Goal: Task Accomplishment & Management: Use online tool/utility

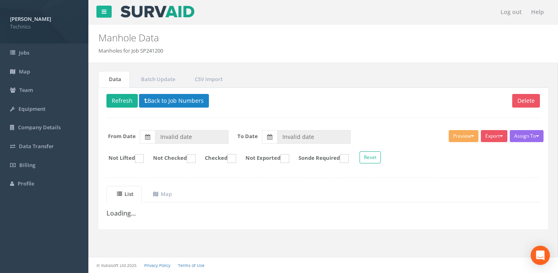
click at [180, 226] on div "Delete Refresh Back to Job Numbers Assign To No Companies Added Export Technics…" at bounding box center [322, 159] width 449 height 142
click at [172, 102] on button "Back to Job Numbers" at bounding box center [174, 101] width 70 height 14
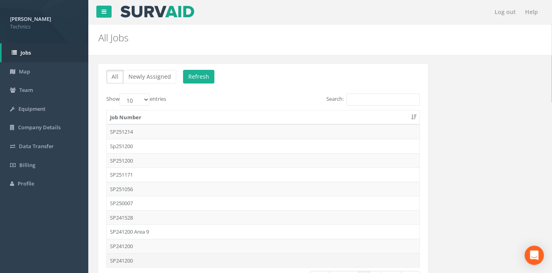
click at [112, 259] on td "SP241200" at bounding box center [263, 260] width 313 height 14
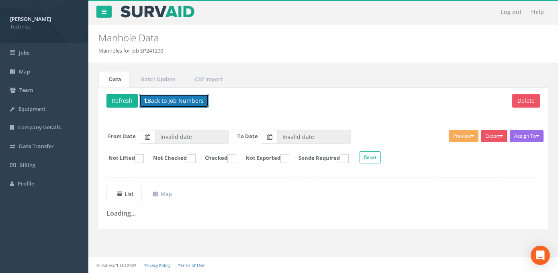
click at [161, 100] on button "Back to Job Numbers" at bounding box center [174, 101] width 70 height 14
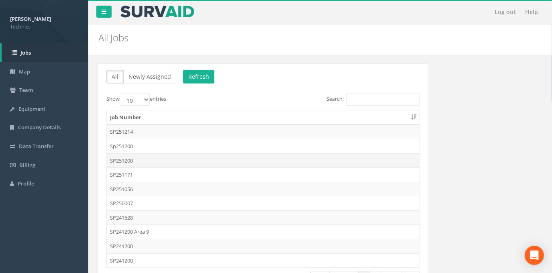
click at [124, 159] on td "SP251200" at bounding box center [263, 160] width 313 height 14
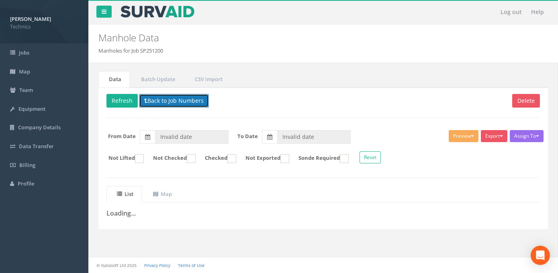
click at [159, 101] on button "Back to Job Numbers" at bounding box center [174, 101] width 70 height 14
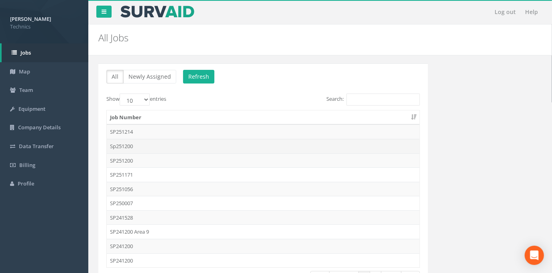
click at [133, 145] on td "Sp251200" at bounding box center [263, 146] width 313 height 14
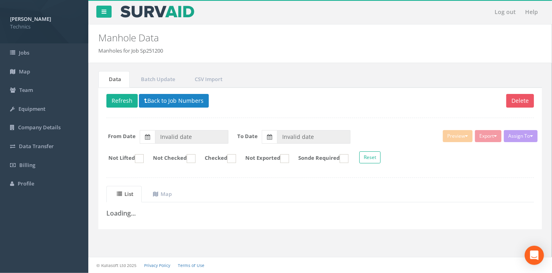
type input "[DATE]"
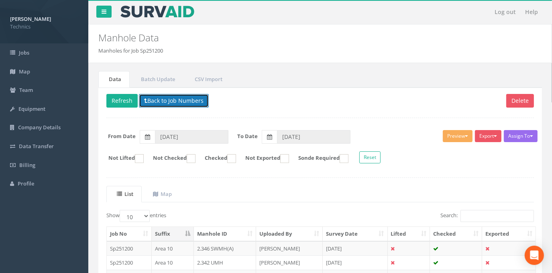
click at [153, 103] on button "Back to Job Numbers" at bounding box center [174, 101] width 70 height 14
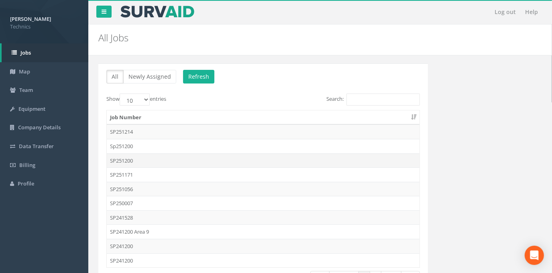
click at [127, 160] on td "SP251200" at bounding box center [263, 160] width 313 height 14
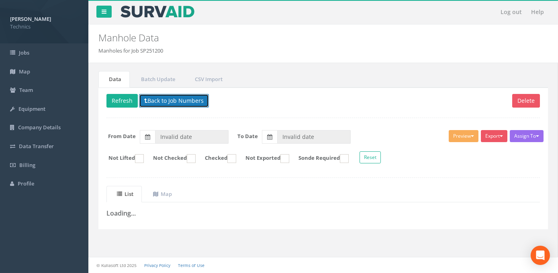
click at [156, 100] on button "Back to Job Numbers" at bounding box center [174, 101] width 70 height 14
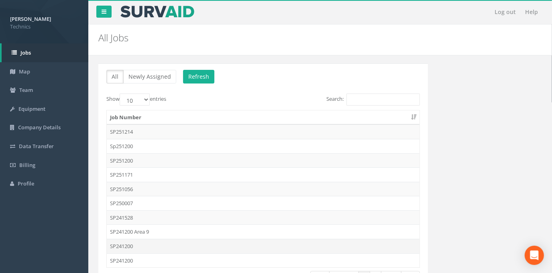
click at [121, 246] on td "SP241200" at bounding box center [263, 246] width 313 height 14
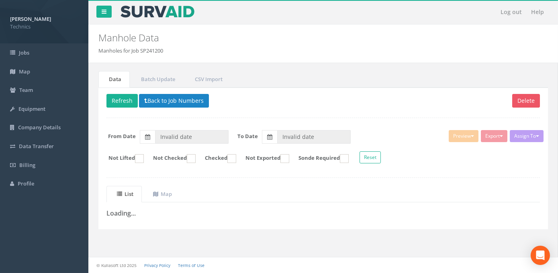
type input "[DATE]"
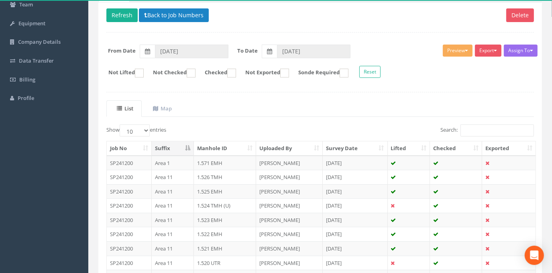
scroll to position [73, 0]
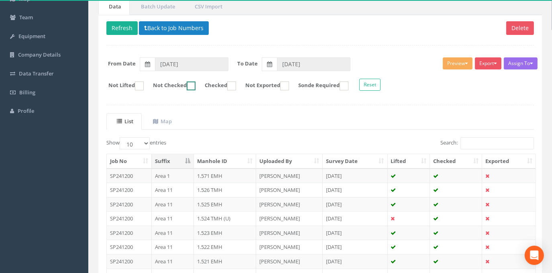
click at [196, 86] on ins at bounding box center [191, 86] width 9 height 9
checkbox input "true"
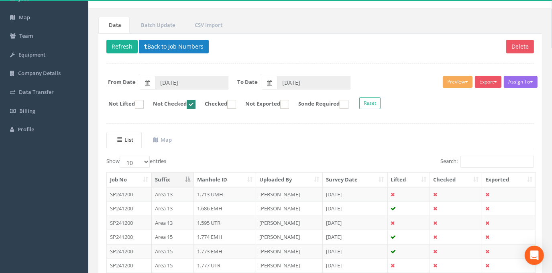
scroll to position [36, 0]
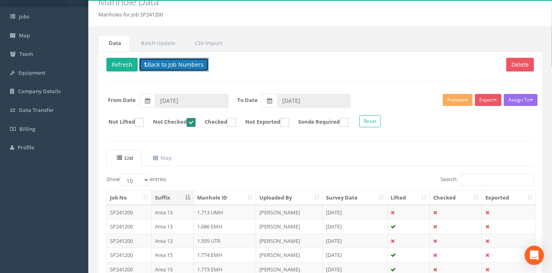
click at [165, 67] on button "Back to Job Numbers" at bounding box center [174, 65] width 70 height 14
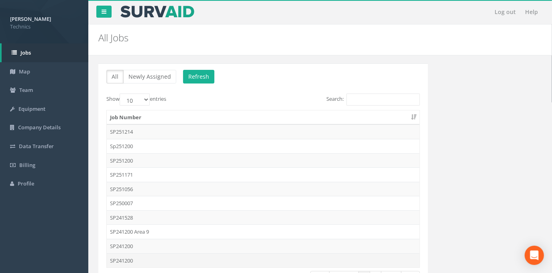
click at [128, 259] on td "SP241200" at bounding box center [263, 260] width 313 height 14
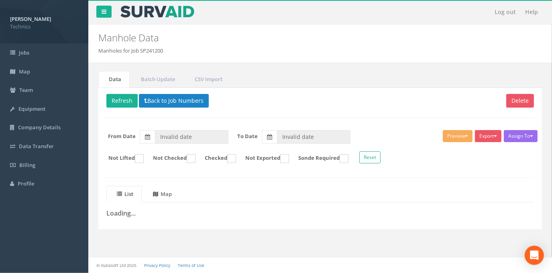
type input "[DATE]"
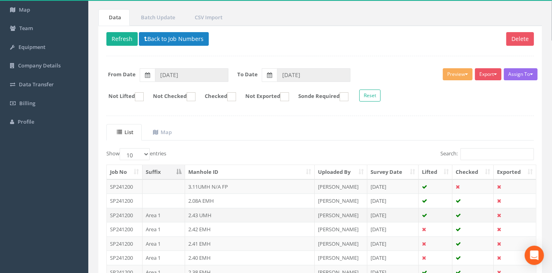
scroll to position [73, 0]
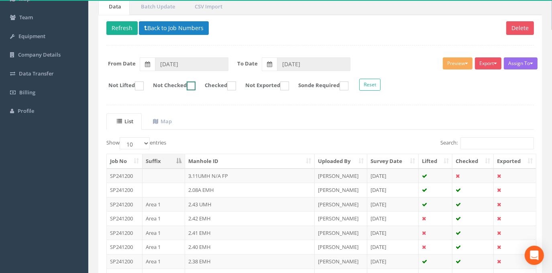
click at [196, 86] on ins at bounding box center [191, 86] width 9 height 9
checkbox input "true"
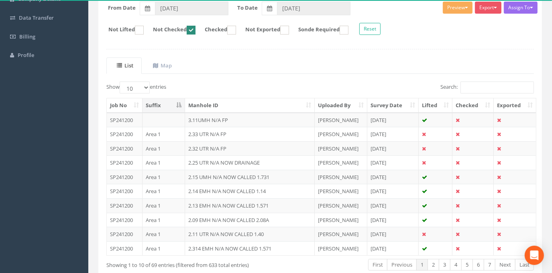
scroll to position [146, 0]
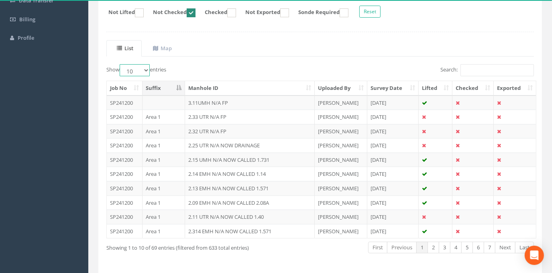
click at [147, 69] on select "10 25 50 100" at bounding box center [135, 70] width 30 height 12
select select "100"
click at [121, 64] on select "10 25 50 100" at bounding box center [135, 70] width 30 height 12
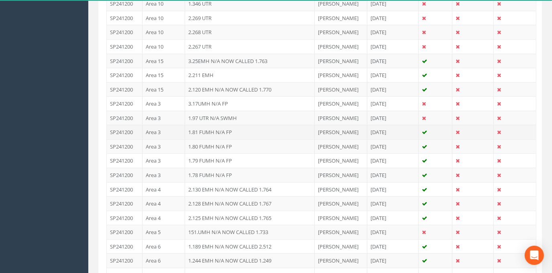
scroll to position [424, 0]
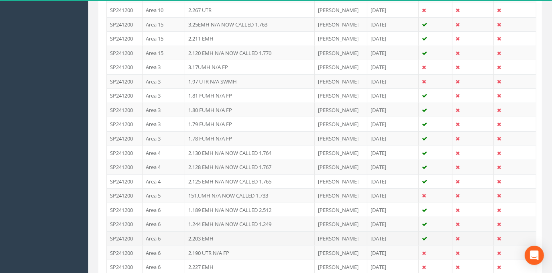
click at [202, 235] on td "2.203 EMH" at bounding box center [250, 238] width 130 height 14
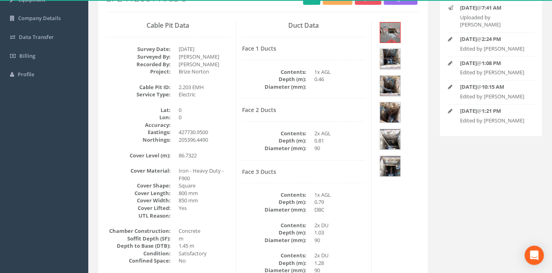
scroll to position [73, 0]
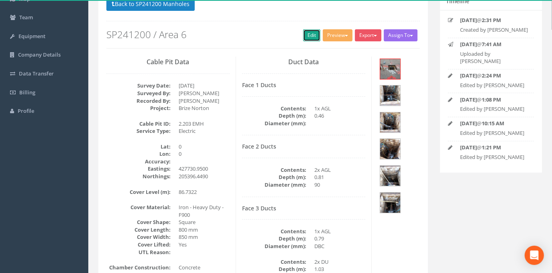
click at [309, 37] on link "Edit" at bounding box center [311, 35] width 17 height 12
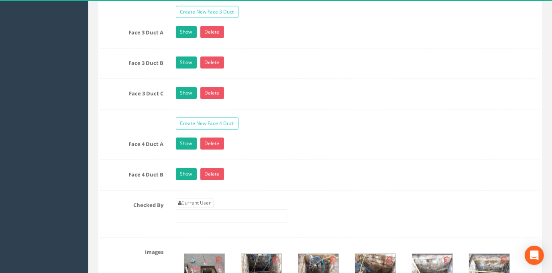
scroll to position [876, 0]
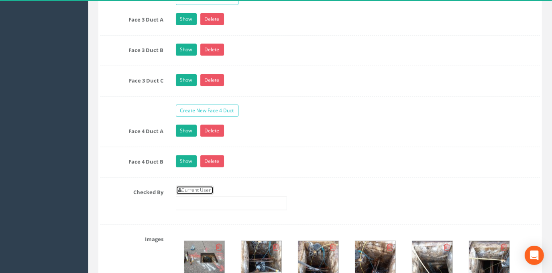
click at [196, 195] on link "Current User" at bounding box center [195, 190] width 38 height 9
type input "[PERSON_NAME]"
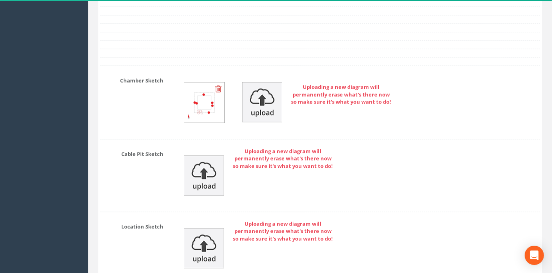
scroll to position [1241, 0]
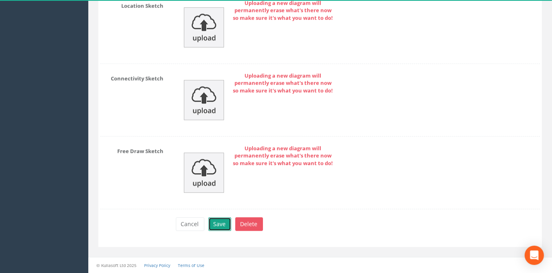
click at [218, 224] on button "Save" at bounding box center [219, 224] width 23 height 14
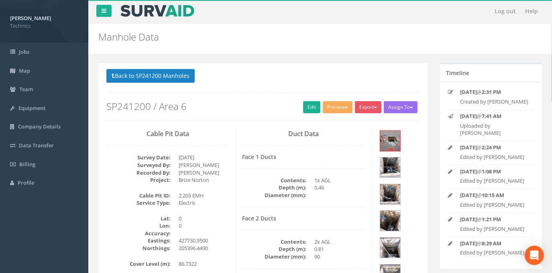
scroll to position [0, 0]
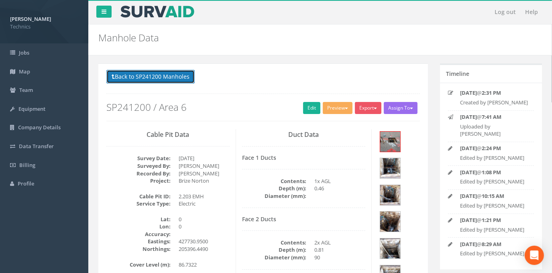
click at [152, 78] on button "Back to SP241200 Manholes" at bounding box center [150, 77] width 88 height 14
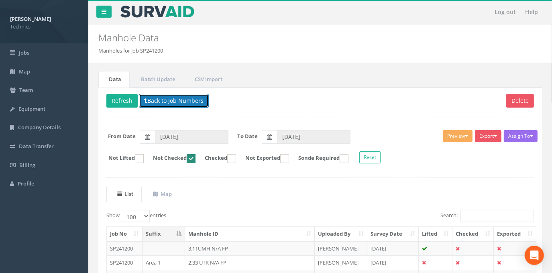
click at [175, 105] on button "Back to Job Numbers" at bounding box center [174, 101] width 70 height 14
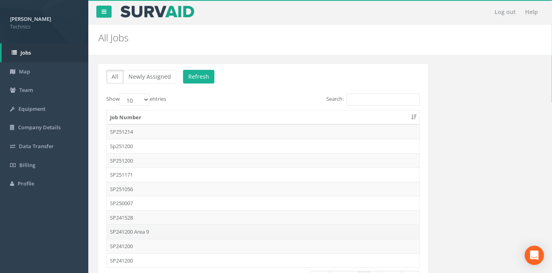
click at [131, 230] on td "SP241200 Area 9" at bounding box center [263, 231] width 313 height 14
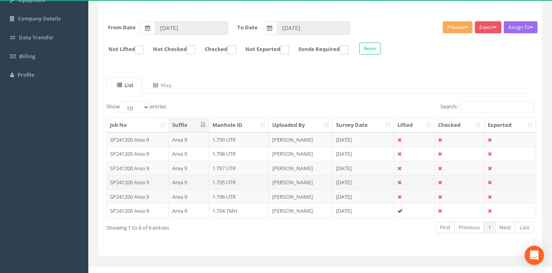
scroll to position [109, 0]
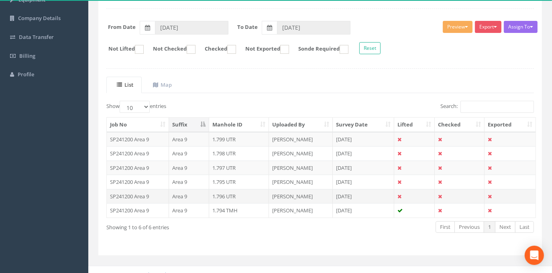
click at [226, 195] on td "1.796 UTR" at bounding box center [239, 196] width 60 height 14
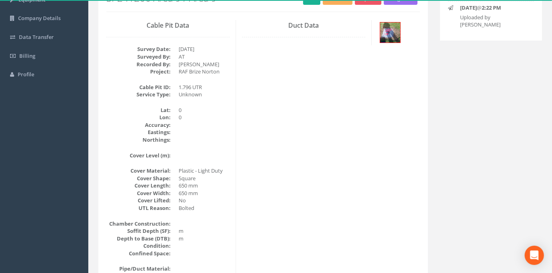
scroll to position [73, 0]
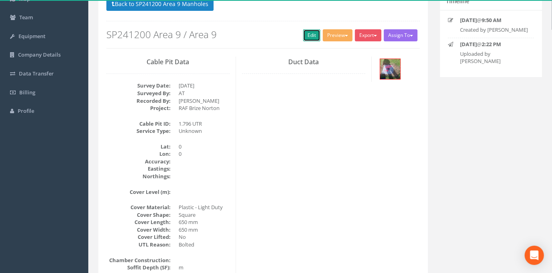
click at [309, 35] on link "Edit" at bounding box center [311, 35] width 17 height 12
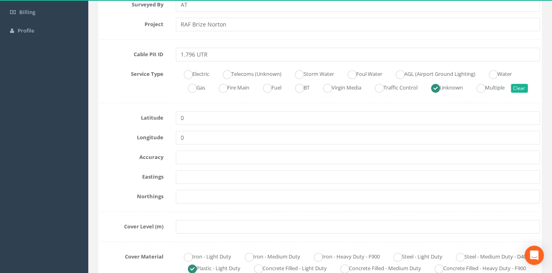
scroll to position [182, 0]
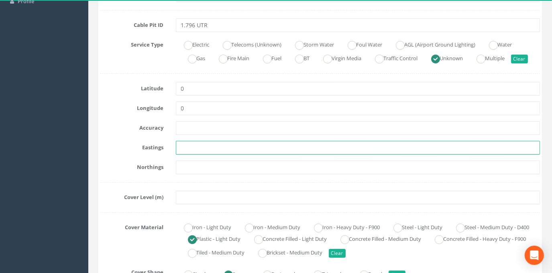
click at [197, 155] on input "text" at bounding box center [358, 148] width 365 height 14
paste input "428701.6260"
type input "428701.6260"
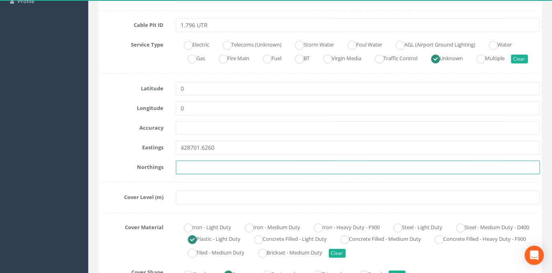
click at [209, 174] on input "text" at bounding box center [358, 168] width 365 height 14
click at [188, 174] on input "text" at bounding box center [358, 168] width 365 height 14
paste input "205498.2020"
type input "205498.2020"
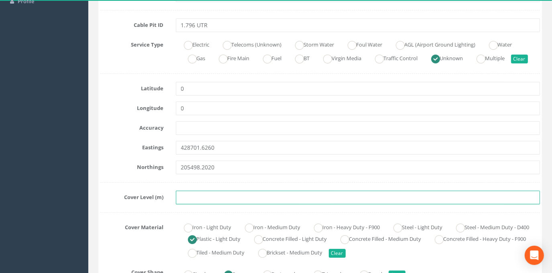
click at [200, 204] on input "text" at bounding box center [358, 198] width 365 height 14
paste input "81.9640"
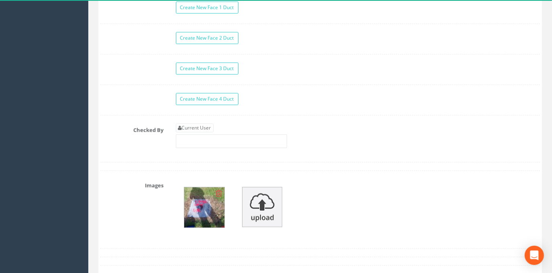
scroll to position [767, 0]
type input "81.9640"
click at [201, 132] on link "Current User" at bounding box center [195, 127] width 38 height 9
type input "[PERSON_NAME]"
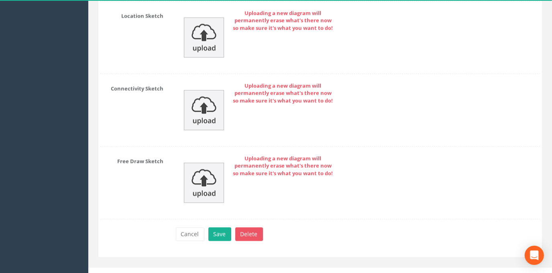
scroll to position [1298, 0]
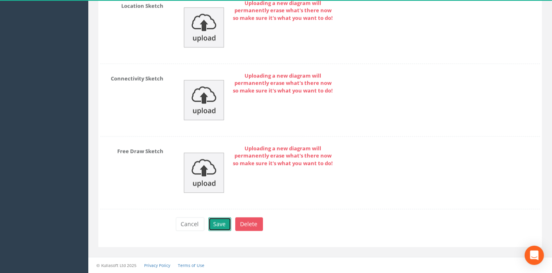
click at [222, 225] on button "Save" at bounding box center [219, 224] width 23 height 14
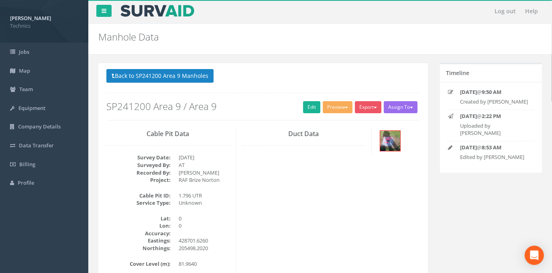
scroll to position [0, 0]
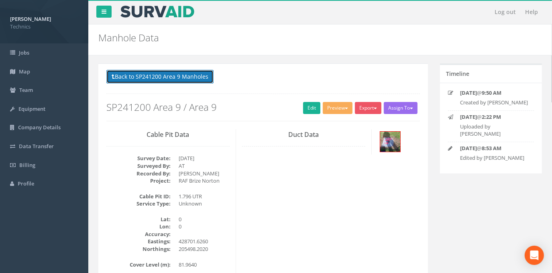
click at [155, 78] on button "Back to SP241200 Area 9 Manholes" at bounding box center [159, 77] width 107 height 14
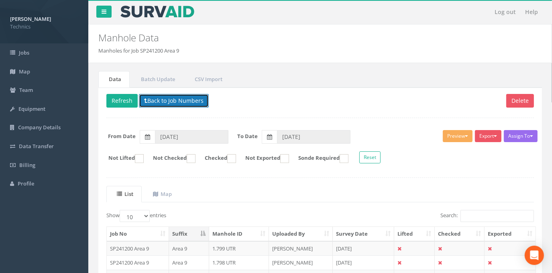
click at [166, 100] on button "Back to Job Numbers" at bounding box center [174, 101] width 70 height 14
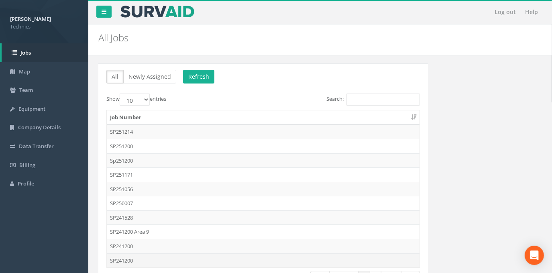
click at [128, 259] on td "SP241200" at bounding box center [263, 260] width 313 height 14
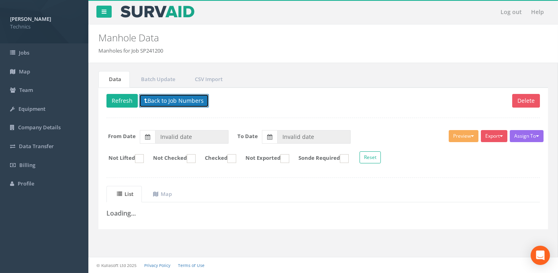
click at [172, 102] on button "Back to Job Numbers" at bounding box center [174, 101] width 70 height 14
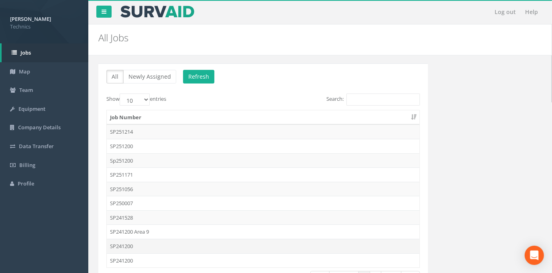
click at [126, 246] on td "SP241200" at bounding box center [263, 246] width 313 height 14
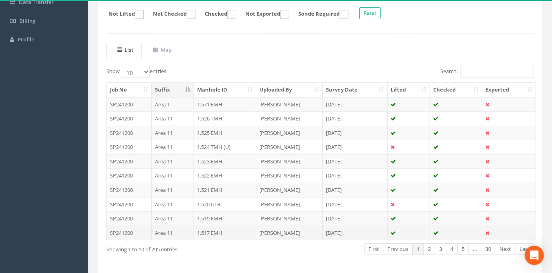
scroll to position [146, 0]
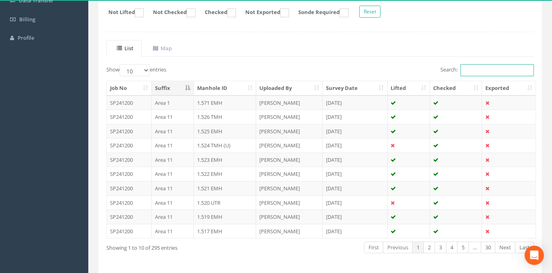
click at [479, 70] on input "Search:" at bounding box center [497, 70] width 73 height 12
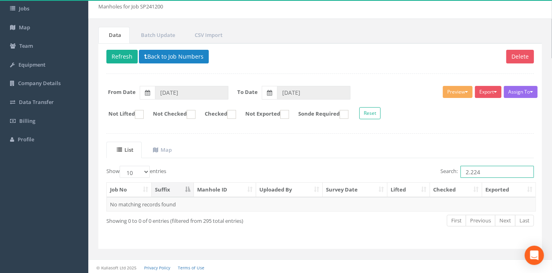
drag, startPoint x: 479, startPoint y: 170, endPoint x: 464, endPoint y: 172, distance: 15.0
click at [464, 172] on input "2.224" at bounding box center [497, 172] width 73 height 12
type input "2.224"
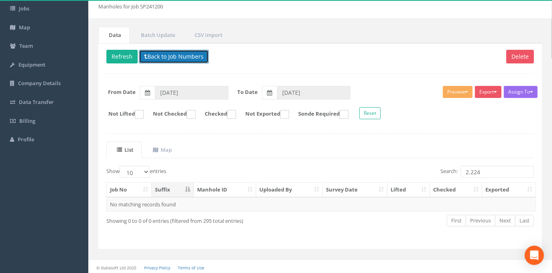
click at [173, 56] on button "Back to Job Numbers" at bounding box center [174, 57] width 70 height 14
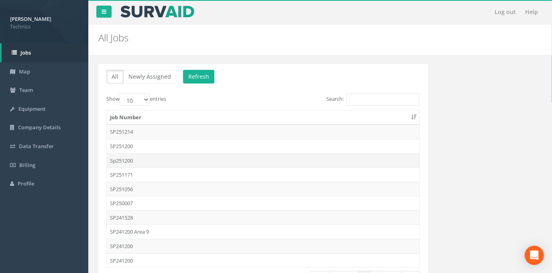
click at [123, 161] on td "Sp251200" at bounding box center [263, 160] width 313 height 14
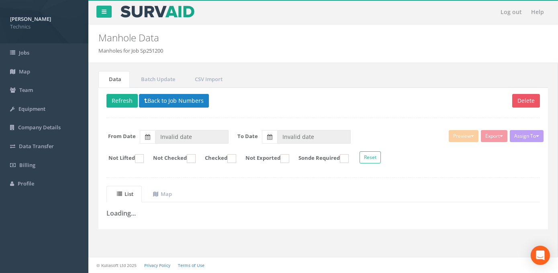
type input "[DATE]"
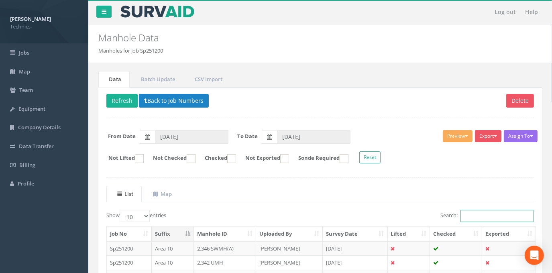
click at [467, 215] on input "Search:" at bounding box center [497, 216] width 73 height 12
paste input "2.224"
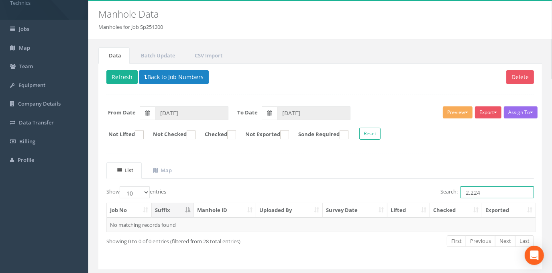
scroll to position [44, 0]
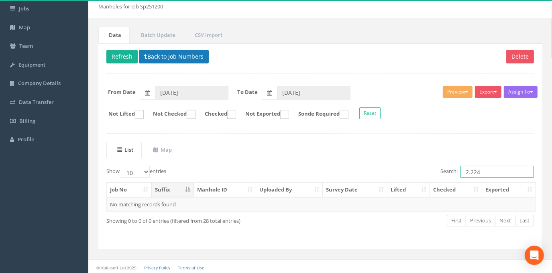
type input "2.224"
click at [169, 59] on button "Back to Job Numbers" at bounding box center [174, 57] width 70 height 14
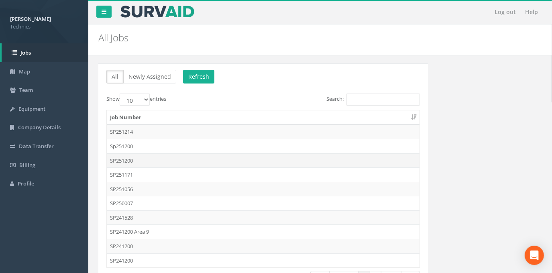
click at [121, 160] on td "SP251200" at bounding box center [263, 160] width 313 height 14
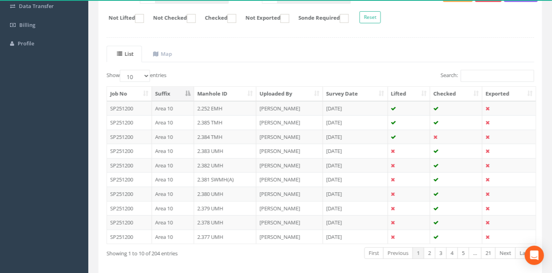
scroll to position [146, 0]
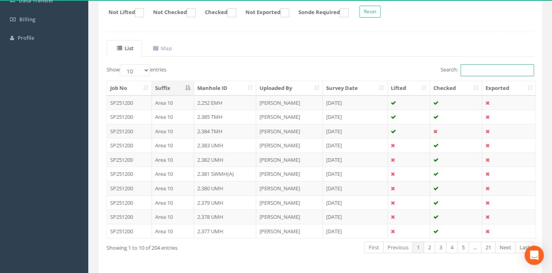
click at [481, 69] on input "Search:" at bounding box center [497, 70] width 73 height 12
paste input "2.224"
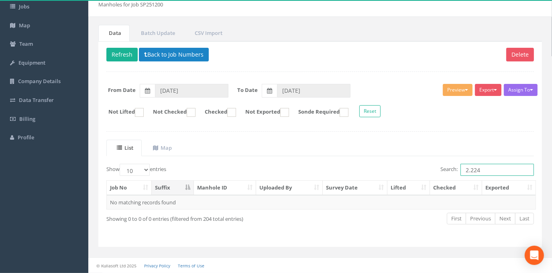
scroll to position [44, 0]
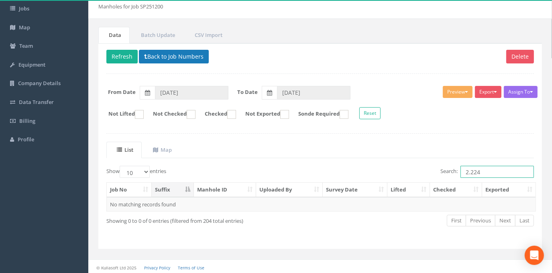
type input "2.224"
click at [171, 57] on button "Back to Job Numbers" at bounding box center [174, 57] width 70 height 14
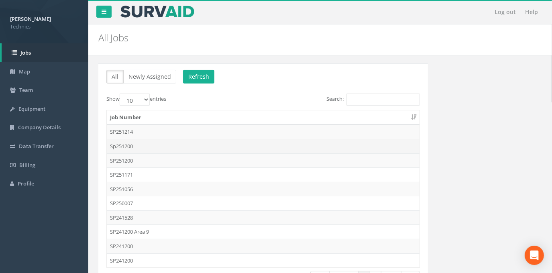
click at [126, 146] on td "Sp251200" at bounding box center [263, 146] width 313 height 14
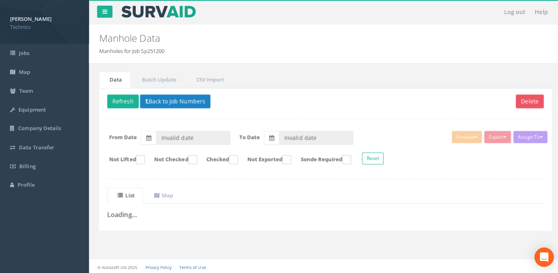
type input "[DATE]"
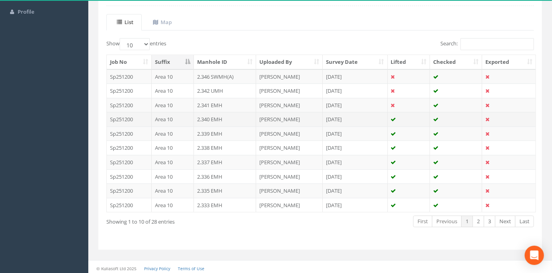
scroll to position [135, 0]
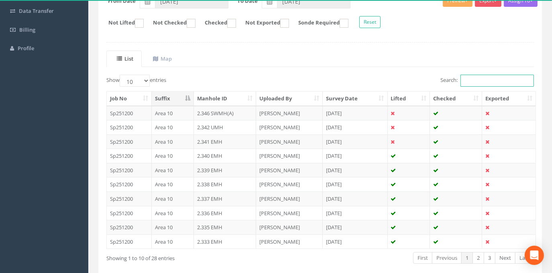
click at [481, 82] on input "Search:" at bounding box center [497, 81] width 73 height 12
paste input "2.224"
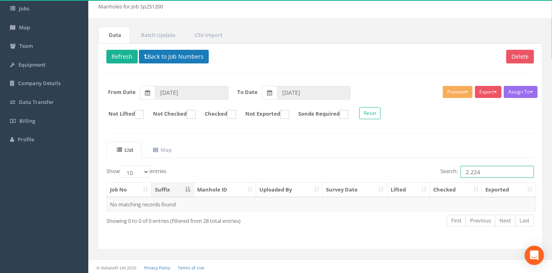
type input "2.224"
click at [180, 56] on button "Back to Job Numbers" at bounding box center [174, 57] width 70 height 14
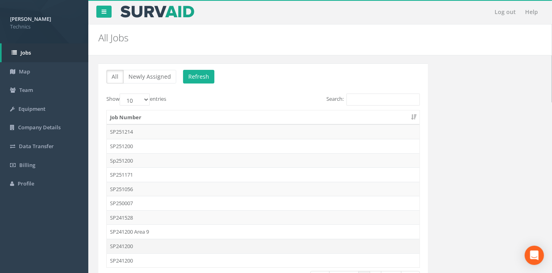
click at [120, 244] on td "SP241200" at bounding box center [263, 246] width 313 height 14
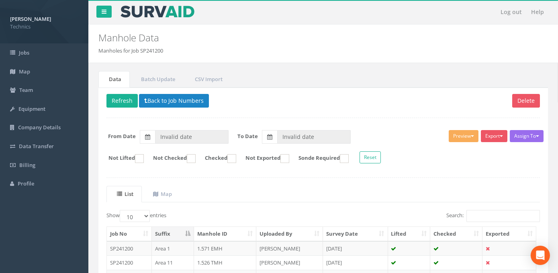
type input "[DATE]"
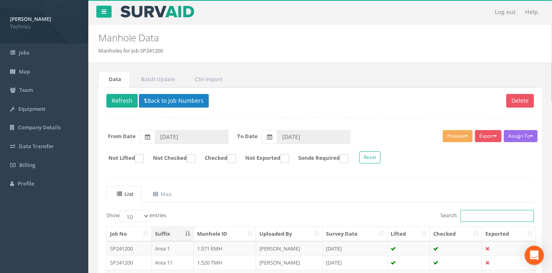
click at [470, 213] on input "Search:" at bounding box center [497, 216] width 73 height 12
paste input "2.224"
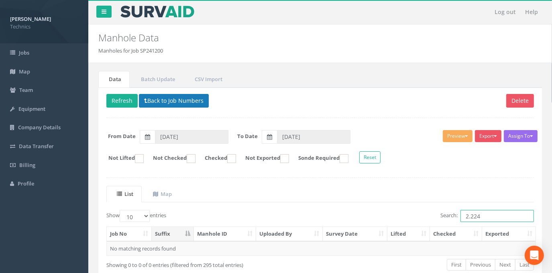
type input "2.224"
click at [187, 97] on button "Back to Job Numbers" at bounding box center [174, 101] width 70 height 14
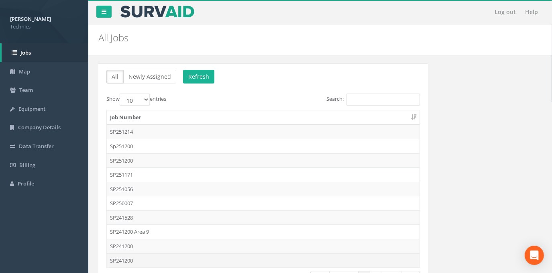
click at [122, 259] on td "SP241200" at bounding box center [263, 260] width 313 height 14
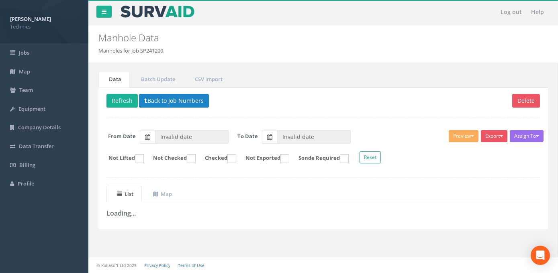
click at [187, 245] on div "Data Batch Update CSV Import Delete Refresh Back to Job Numbers Assign To No Co…" at bounding box center [322, 159] width 457 height 192
click at [202, 250] on div "Data Batch Update CSV Import Delete Refresh Back to Job Numbers Assign To No Co…" at bounding box center [322, 159] width 457 height 192
click at [175, 100] on button "Back to Job Numbers" at bounding box center [174, 101] width 70 height 14
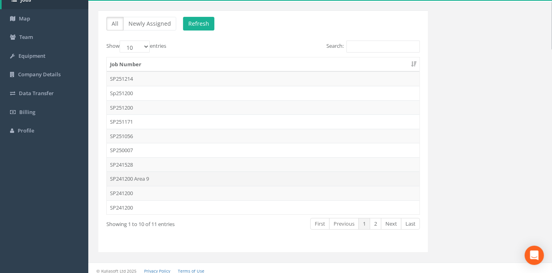
scroll to position [56, 0]
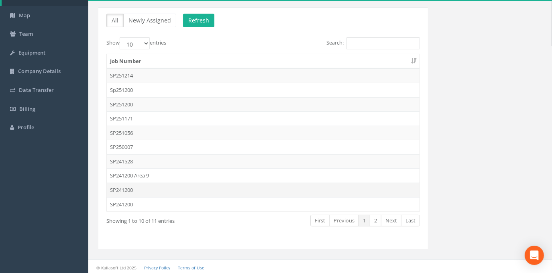
click at [126, 189] on td "SP241200" at bounding box center [263, 190] width 313 height 14
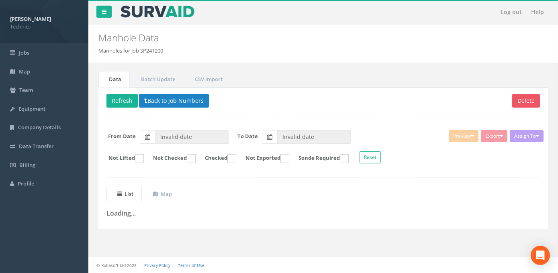
type input "[DATE]"
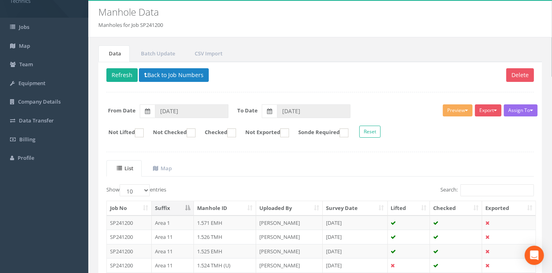
scroll to position [73, 0]
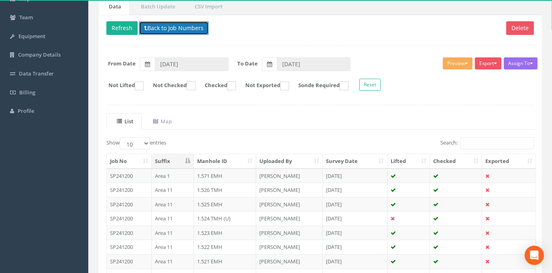
click at [174, 33] on button "Back to Job Numbers" at bounding box center [174, 28] width 70 height 14
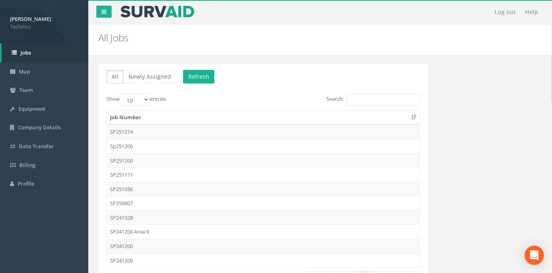
scroll to position [36, 0]
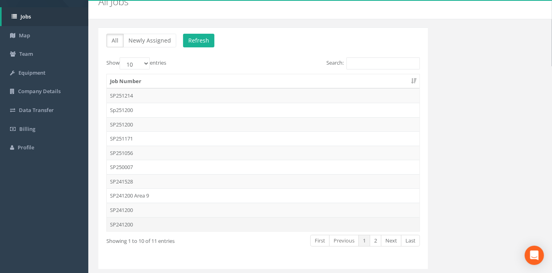
click at [126, 224] on td "SP241200" at bounding box center [263, 224] width 313 height 14
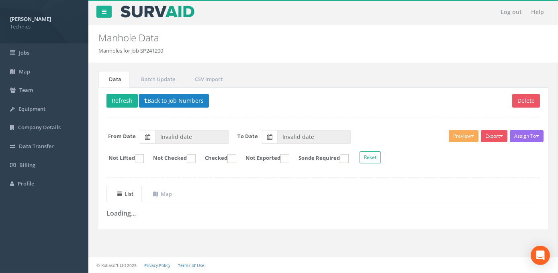
click at [159, 245] on div "Data Batch Update CSV Import Delete Refresh Back to Job Numbers Assign To No Co…" at bounding box center [322, 159] width 457 height 192
click at [165, 103] on button "Back to Job Numbers" at bounding box center [174, 101] width 70 height 14
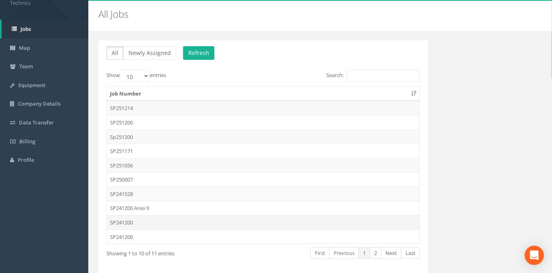
scroll to position [56, 0]
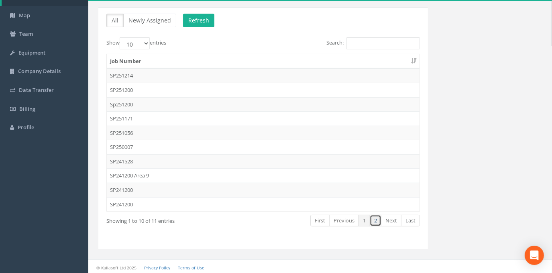
click at [377, 218] on link "2" at bounding box center [376, 221] width 12 height 12
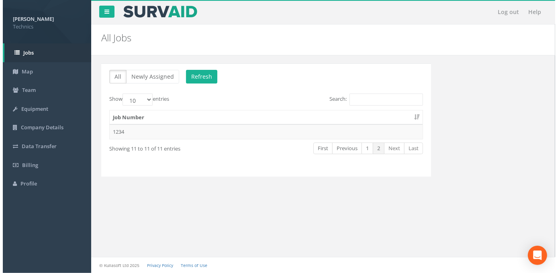
scroll to position [0, 0]
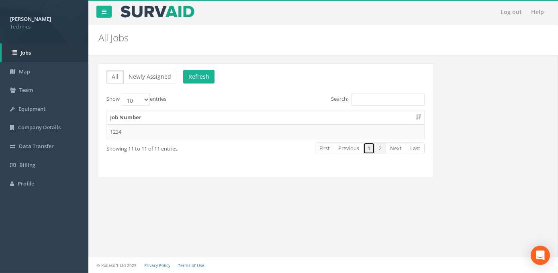
click at [369, 148] on link "1" at bounding box center [369, 149] width 12 height 12
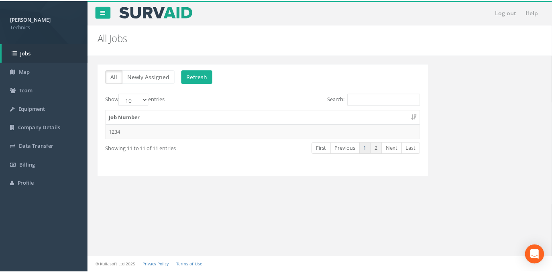
scroll to position [7, 0]
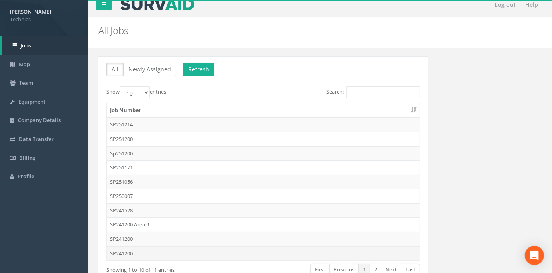
click at [128, 252] on td "SP241200" at bounding box center [263, 253] width 313 height 14
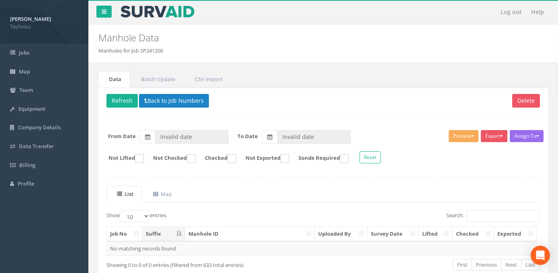
type input "[DATE]"
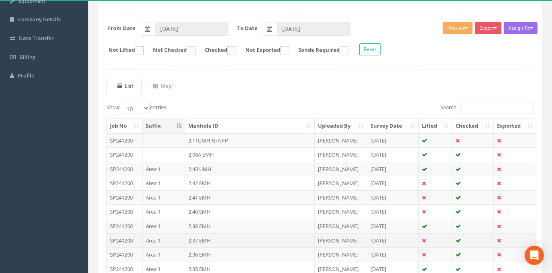
scroll to position [109, 0]
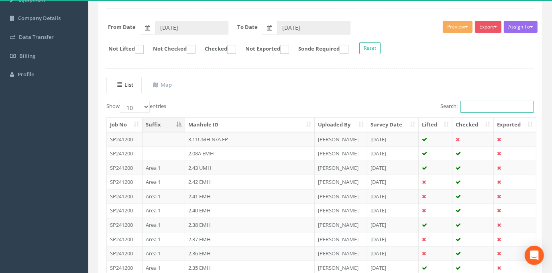
click at [469, 105] on input "Search:" at bounding box center [497, 107] width 73 height 12
paste input "2.224"
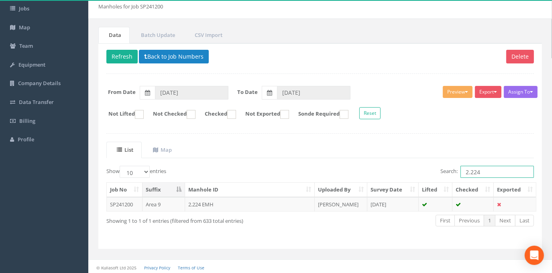
drag, startPoint x: 482, startPoint y: 172, endPoint x: 458, endPoint y: 171, distance: 23.7
click at [458, 171] on label "Search: 2.224" at bounding box center [488, 172] width 94 height 12
click at [486, 170] on input "1.280" at bounding box center [497, 172] width 73 height 12
type input "1.279"
click at [196, 113] on ins at bounding box center [191, 114] width 9 height 9
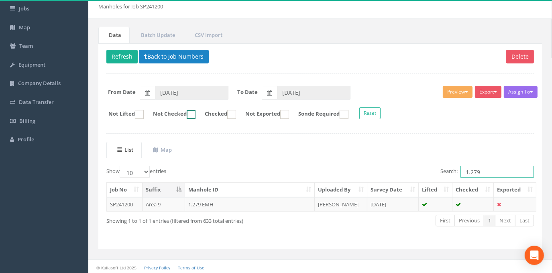
checkbox input "true"
click at [140, 114] on ins at bounding box center [139, 114] width 9 height 9
checkbox input "true"
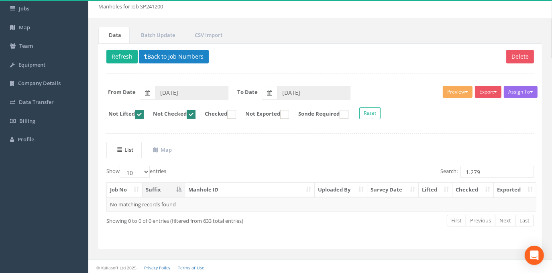
click at [193, 112] on label "Not Checked" at bounding box center [170, 114] width 51 height 9
checkbox input "false"
click at [144, 114] on ins at bounding box center [139, 114] width 9 height 9
checkbox input "false"
click at [196, 114] on ins at bounding box center [191, 114] width 9 height 9
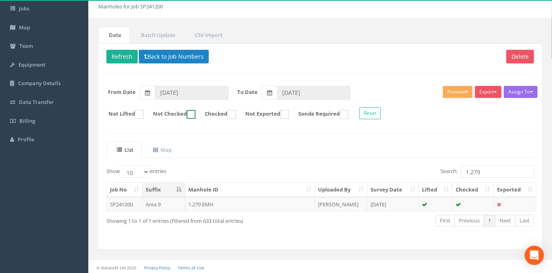
checkbox input "true"
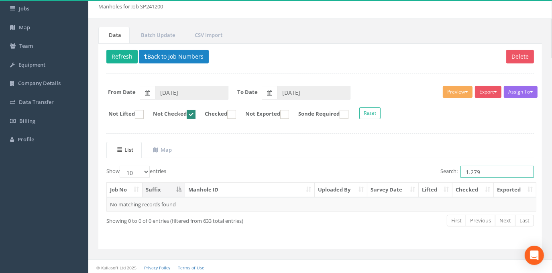
drag, startPoint x: 474, startPoint y: 171, endPoint x: 442, endPoint y: 169, distance: 32.5
click at [443, 169] on label "Search: 1.279" at bounding box center [488, 172] width 94 height 12
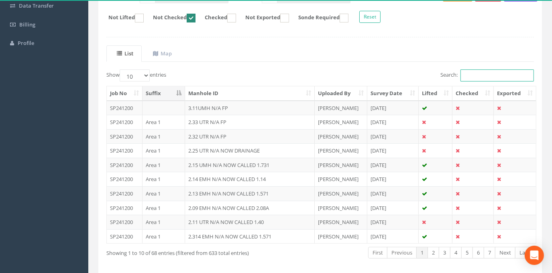
scroll to position [172, 0]
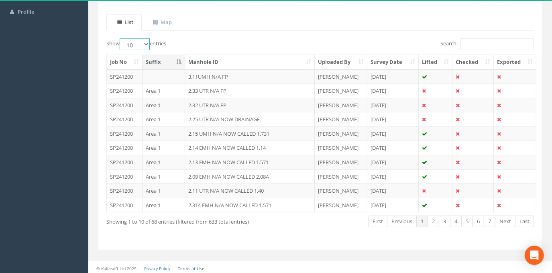
click at [148, 42] on select "10 25 50 100" at bounding box center [135, 44] width 30 height 12
select select "100"
click at [121, 38] on select "10 25 50 100" at bounding box center [135, 44] width 30 height 12
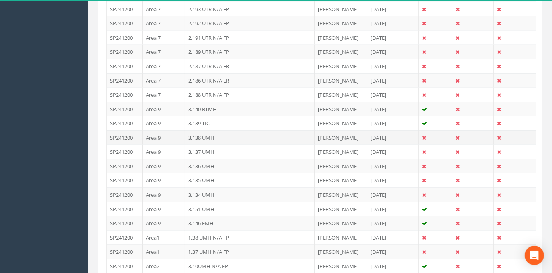
scroll to position [829, 0]
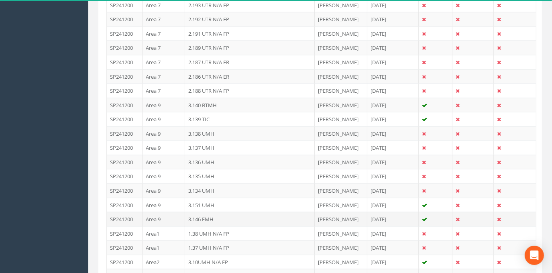
click at [197, 212] on td "3.146 EMH" at bounding box center [250, 219] width 130 height 14
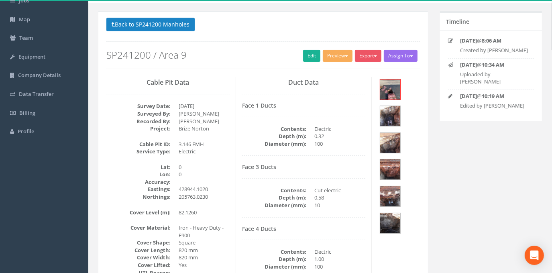
scroll to position [36, 0]
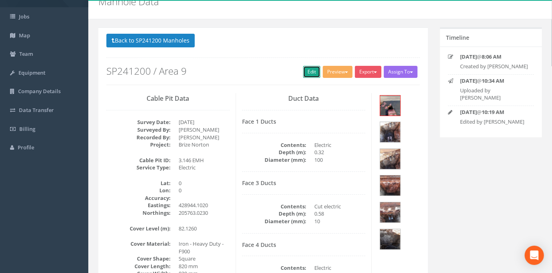
click at [310, 75] on link "Edit" at bounding box center [311, 72] width 17 height 12
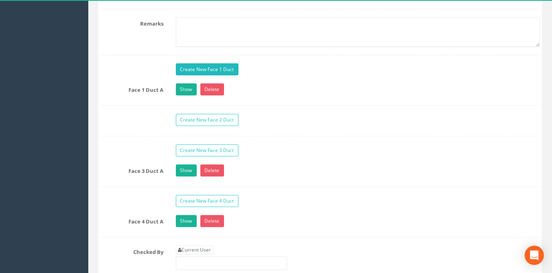
scroll to position [730, 0]
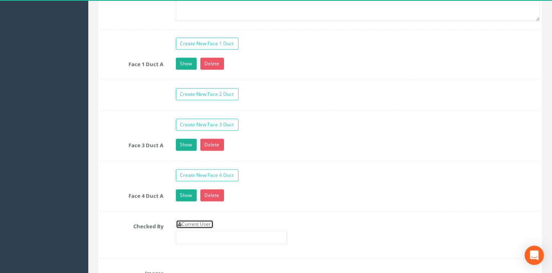
click at [200, 229] on link "Current User" at bounding box center [195, 224] width 38 height 9
type input "[PERSON_NAME]"
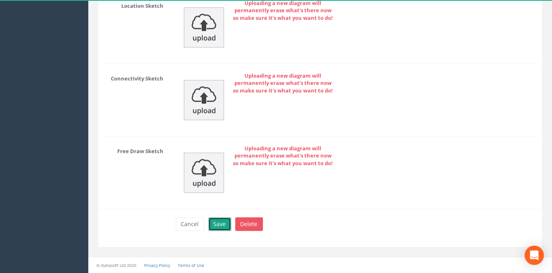
click at [214, 228] on button "Save" at bounding box center [219, 224] width 23 height 14
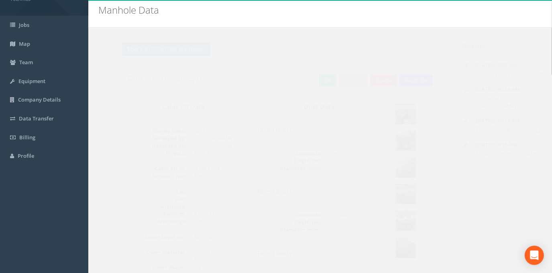
scroll to position [26, 0]
click at [158, 49] on button "Back to SP241200 Manholes" at bounding box center [150, 51] width 88 height 14
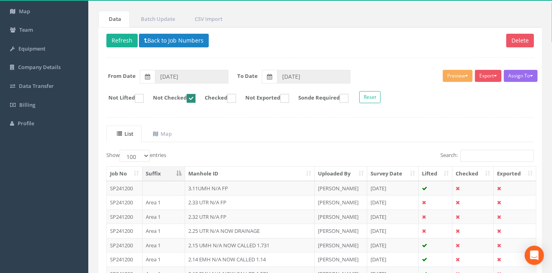
scroll to position [57, 0]
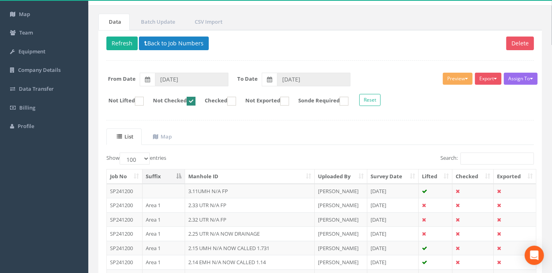
click at [196, 98] on ins at bounding box center [191, 101] width 9 height 9
checkbox input "false"
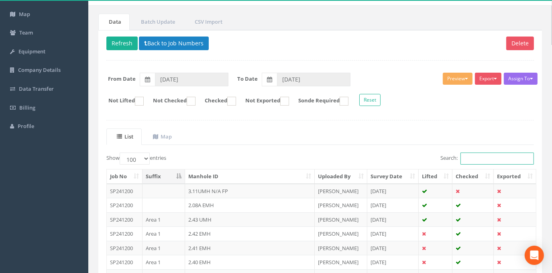
click at [465, 156] on input "Search:" at bounding box center [497, 159] width 73 height 12
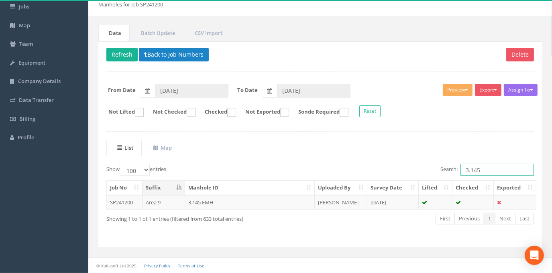
scroll to position [44, 0]
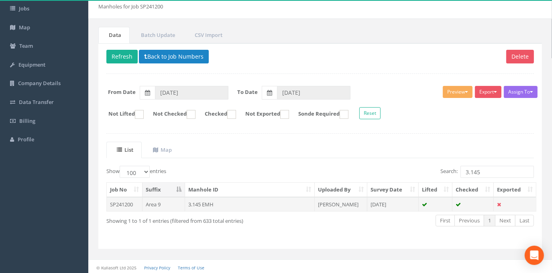
click at [198, 201] on td "3.145 EMH" at bounding box center [250, 204] width 130 height 14
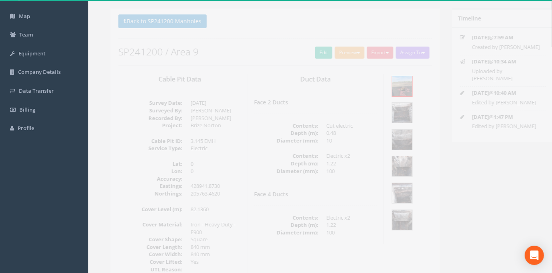
scroll to position [36, 0]
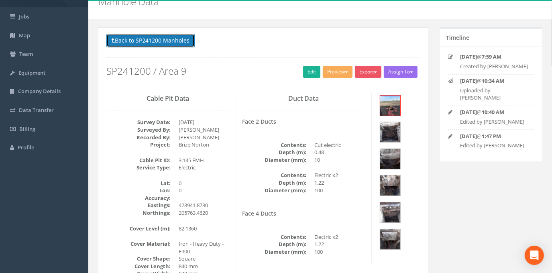
click at [173, 38] on button "Back to SP241200 Manholes" at bounding box center [150, 41] width 88 height 14
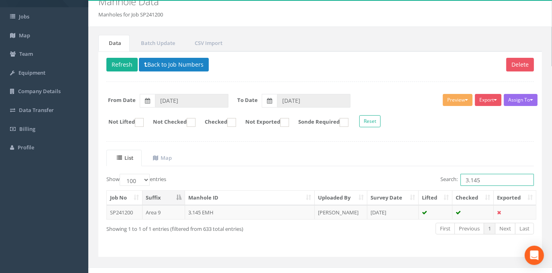
drag, startPoint x: 487, startPoint y: 180, endPoint x: 476, endPoint y: 178, distance: 11.4
click at [476, 178] on input "3.145" at bounding box center [497, 180] width 73 height 12
click at [207, 210] on td "3.149 EMH" at bounding box center [250, 212] width 130 height 14
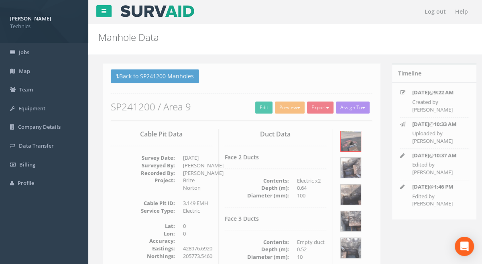
scroll to position [0, 0]
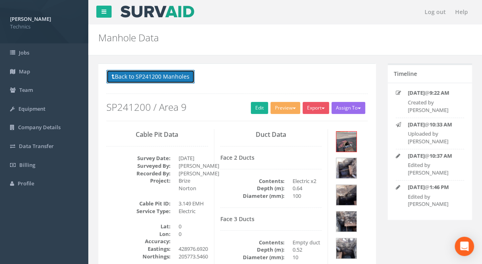
click at [153, 79] on button "Back to SP241200 Manholes" at bounding box center [150, 77] width 88 height 14
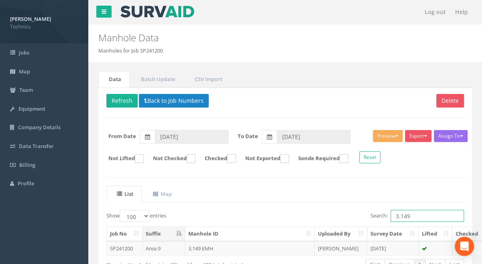
click at [412, 215] on input "3.149" at bounding box center [427, 216] width 73 height 12
drag, startPoint x: 412, startPoint y: 215, endPoint x: 405, endPoint y: 215, distance: 7.2
click at [405, 215] on input "3.149" at bounding box center [427, 216] width 73 height 12
type input "3.145"
click at [198, 248] on td "3.145 EMH" at bounding box center [250, 248] width 130 height 14
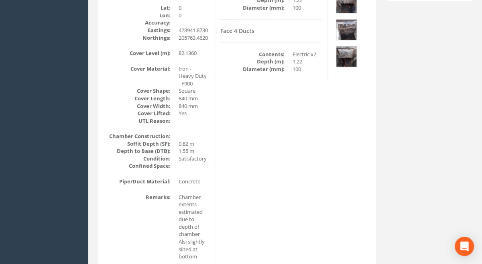
scroll to position [255, 0]
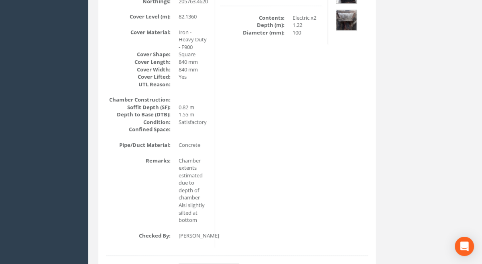
click at [302, 237] on div "Cable Pit Data Survey Date: [DATE] Surveyed By: [PERSON_NAME] Recorded By: [PER…" at bounding box center [236, 60] width 273 height 373
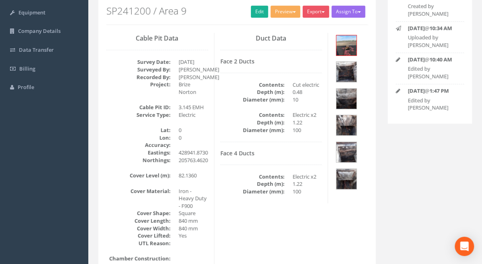
scroll to position [51, 0]
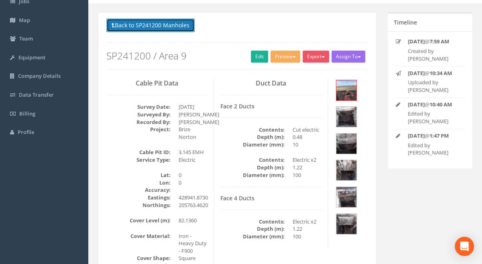
click at [157, 25] on button "Back to SP241200 Manholes" at bounding box center [150, 25] width 88 height 14
